Goal: Check status

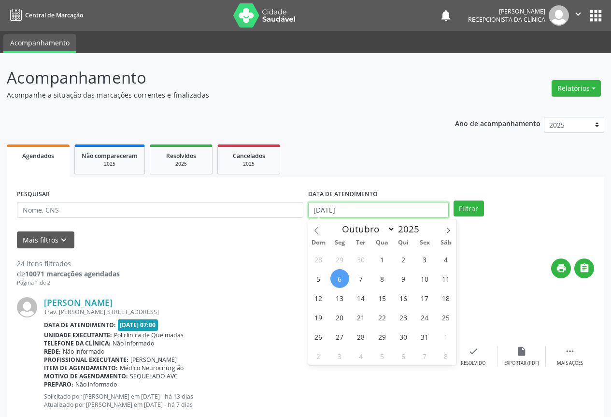
click at [380, 213] on input "[DATE]" at bounding box center [378, 210] width 141 height 16
click at [360, 278] on span "7" at bounding box center [361, 278] width 19 height 19
type input "[DATE]"
click at [360, 278] on span "7" at bounding box center [361, 278] width 19 height 19
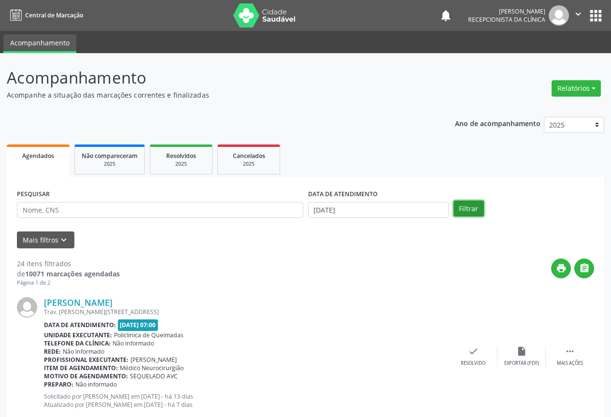
click at [466, 210] on button "Filtrar" at bounding box center [469, 208] width 30 height 16
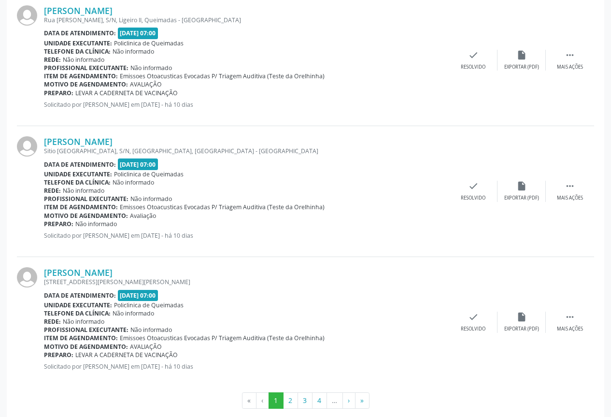
scroll to position [1878, 0]
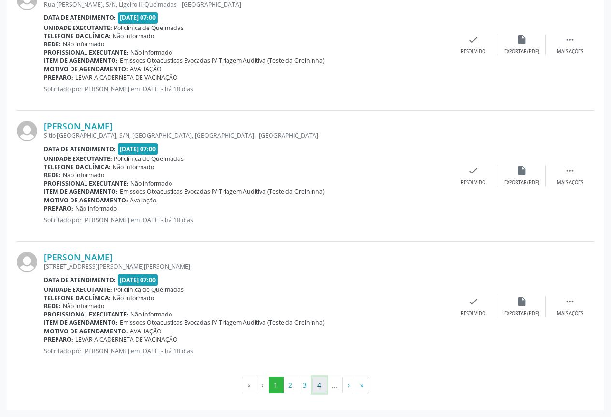
drag, startPoint x: 318, startPoint y: 384, endPoint x: 318, endPoint y: 379, distance: 5.3
click at [317, 383] on button "4" at bounding box center [319, 385] width 15 height 16
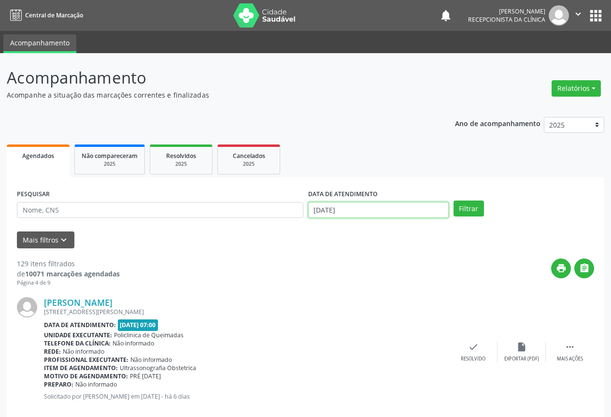
click at [383, 212] on body "Central de Marcação notifications [PERSON_NAME] Recepcionista da clínica  Conf…" at bounding box center [305, 208] width 611 height 417
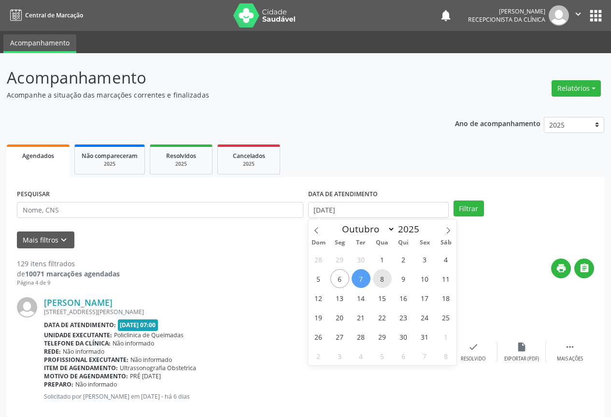
click at [374, 274] on span "8" at bounding box center [382, 278] width 19 height 19
type input "08/10/2025"
click at [374, 274] on span "8" at bounding box center [382, 278] width 19 height 19
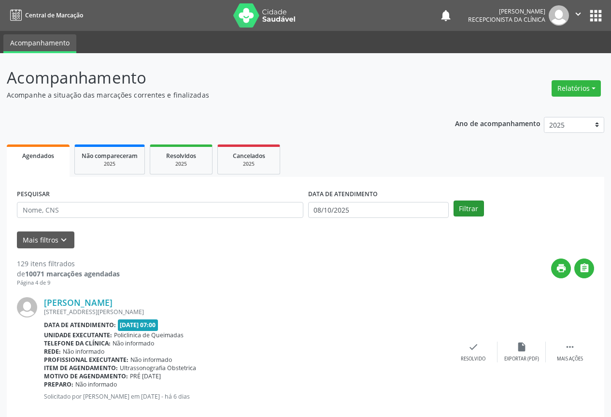
drag, startPoint x: 470, startPoint y: 217, endPoint x: 471, endPoint y: 213, distance: 4.9
click at [470, 217] on div "PESQUISAR DATA DE ATENDIMENTO [DATE] Filtrar" at bounding box center [305, 206] width 582 height 38
click at [471, 213] on button "Filtrar" at bounding box center [469, 208] width 30 height 16
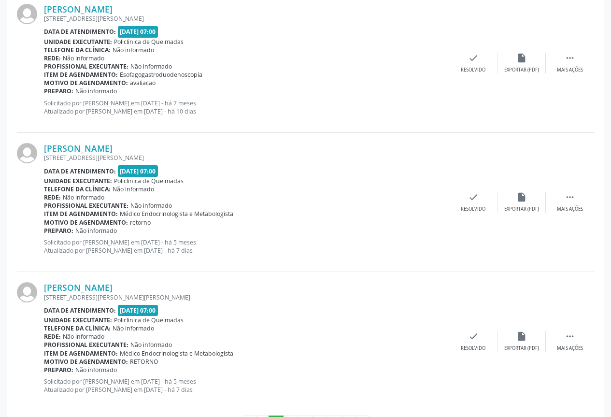
scroll to position [2002, 0]
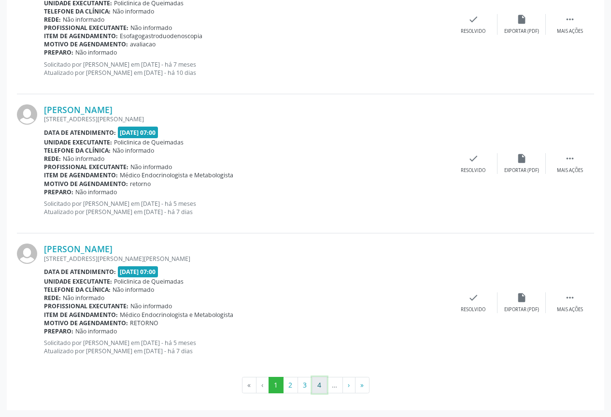
click at [322, 390] on button "4" at bounding box center [319, 385] width 15 height 16
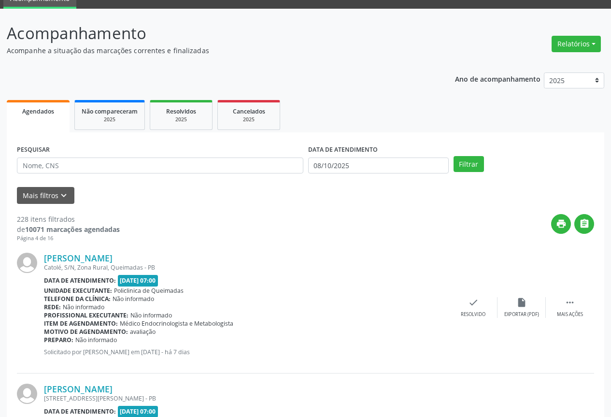
scroll to position [0, 0]
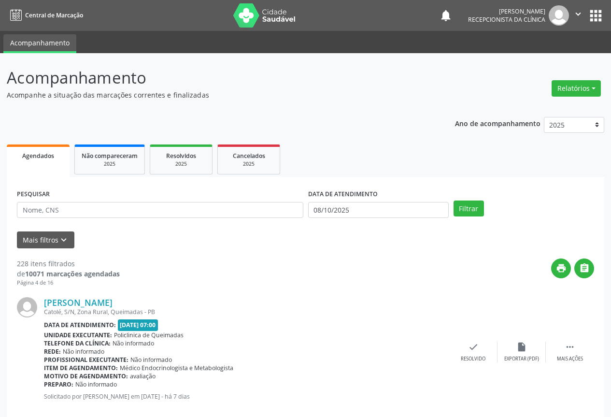
click at [344, 220] on div "DATA DE ATENDIMENTO [DATE]" at bounding box center [378, 206] width 145 height 38
click at [346, 209] on input "08/10/2025" at bounding box center [378, 210] width 141 height 16
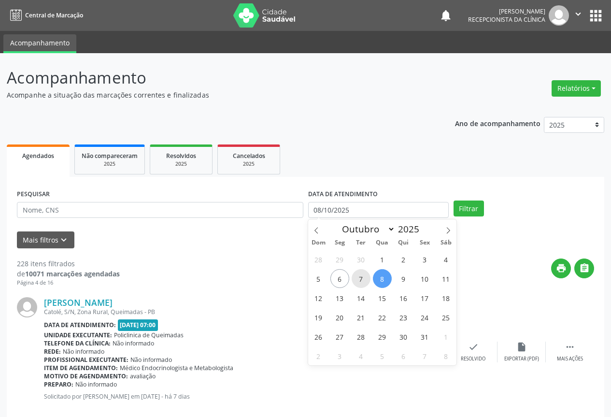
click at [358, 281] on span "7" at bounding box center [361, 278] width 19 height 19
type input "[DATE]"
click at [358, 281] on span "7" at bounding box center [361, 278] width 19 height 19
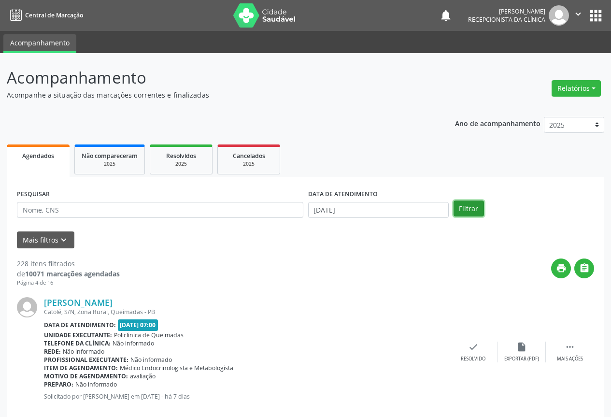
click at [476, 212] on button "Filtrar" at bounding box center [469, 208] width 30 height 16
